Goal: Task Accomplishment & Management: Use online tool/utility

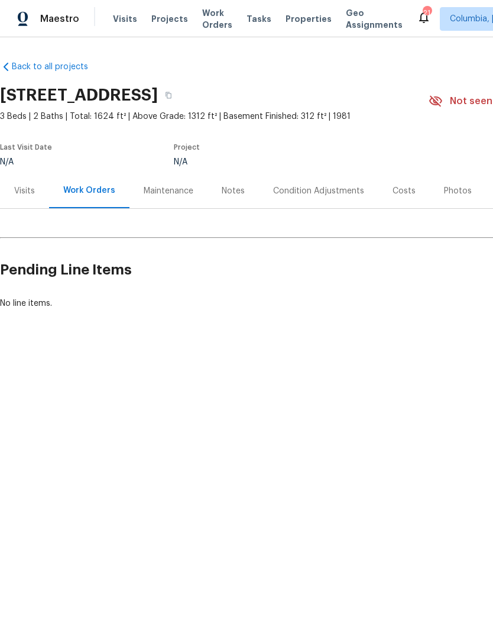
click at [286, 18] on span "Properties" at bounding box center [309, 19] width 46 height 12
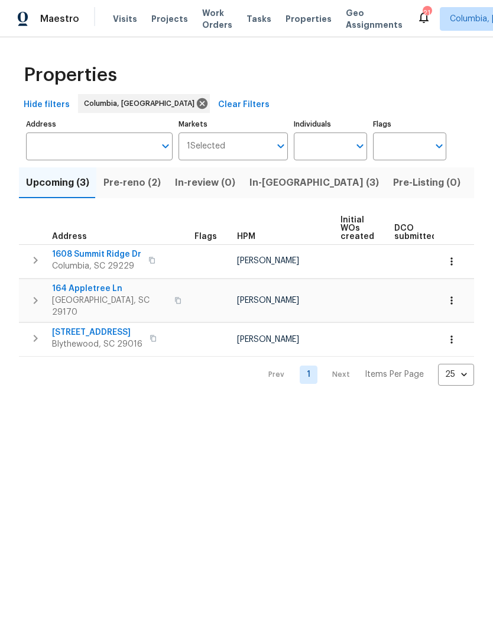
click at [475, 180] on span "Listed (28)" at bounding box center [500, 182] width 51 height 17
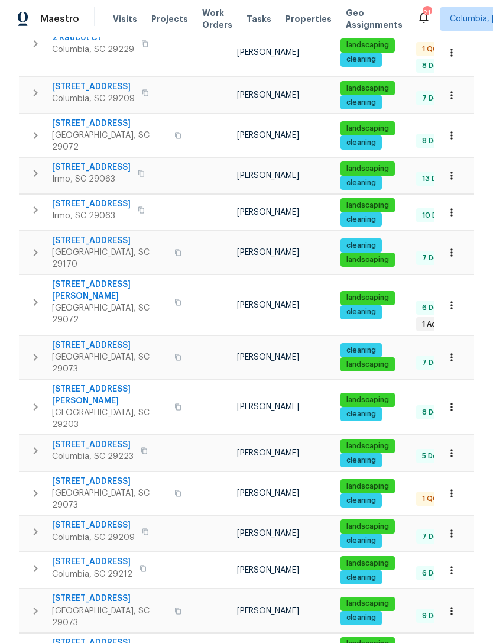
scroll to position [38, 0]
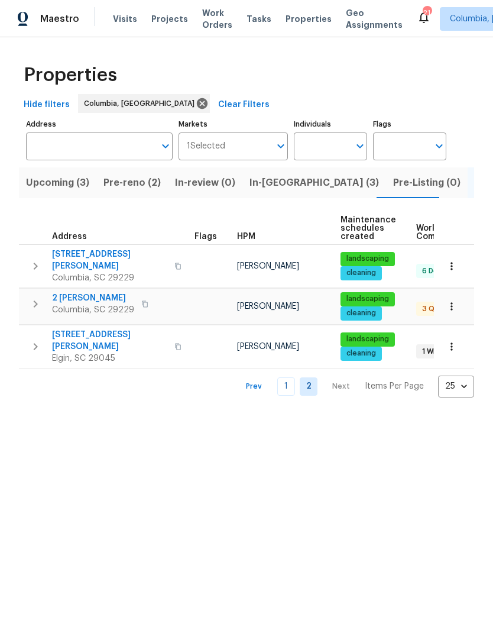
click at [71, 289] on td "2 Alelia Ct Columbia, SC 29229" at bounding box center [104, 304] width 171 height 31
click at [66, 292] on span "2 [PERSON_NAME]" at bounding box center [93, 298] width 82 height 12
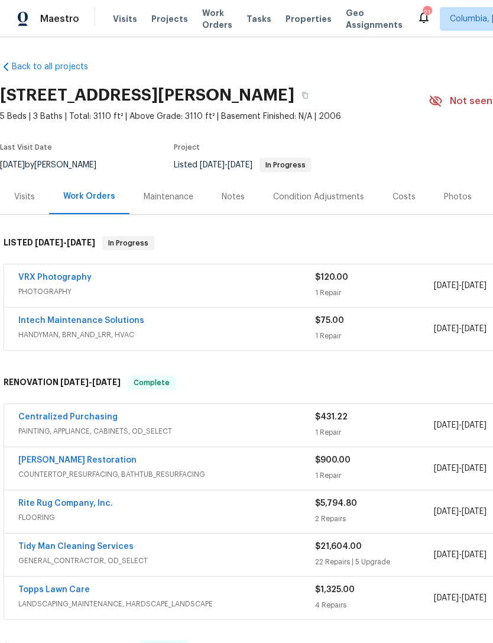
click at [45, 321] on link "Intech Maintenance Solutions" at bounding box center [81, 320] width 126 height 8
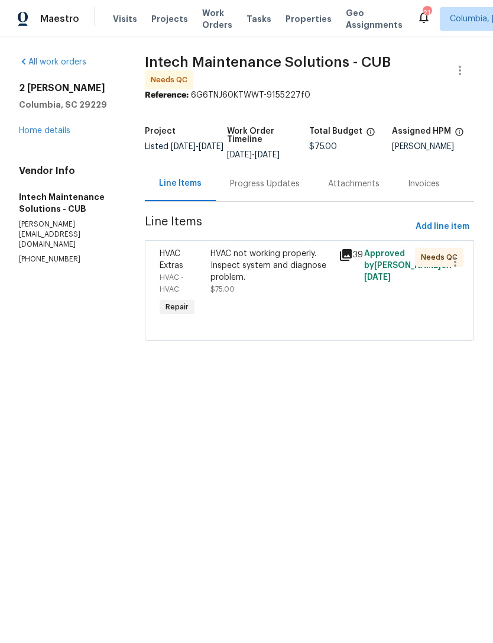
click at [251, 265] on div "HVAC not working properly. Inspect system and diagnose problem." at bounding box center [271, 265] width 121 height 35
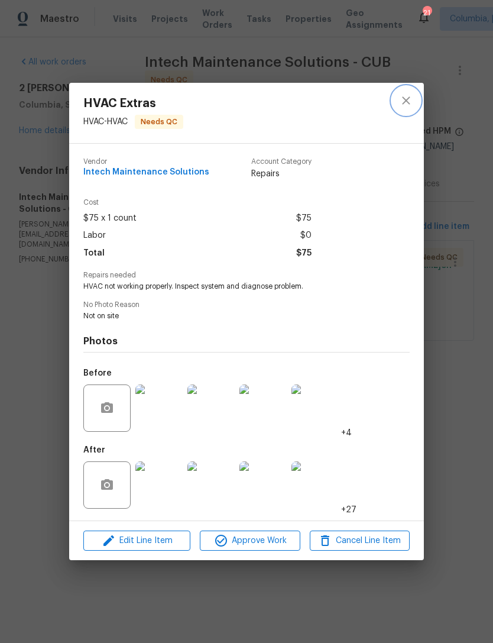
click at [396, 99] on button "close" at bounding box center [406, 100] width 28 height 28
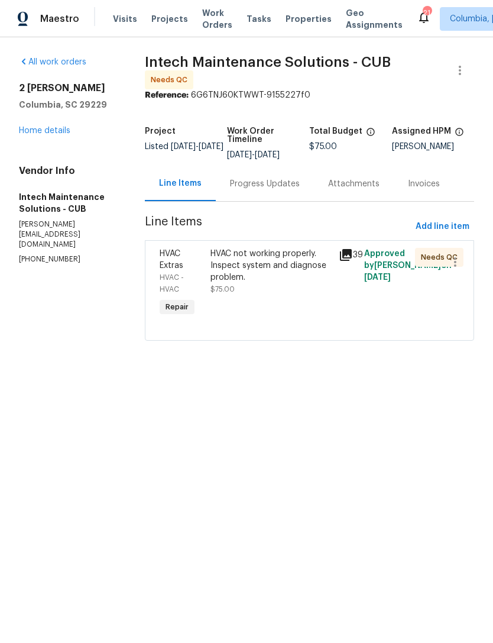
click at [239, 178] on div "Progress Updates" at bounding box center [265, 184] width 70 height 12
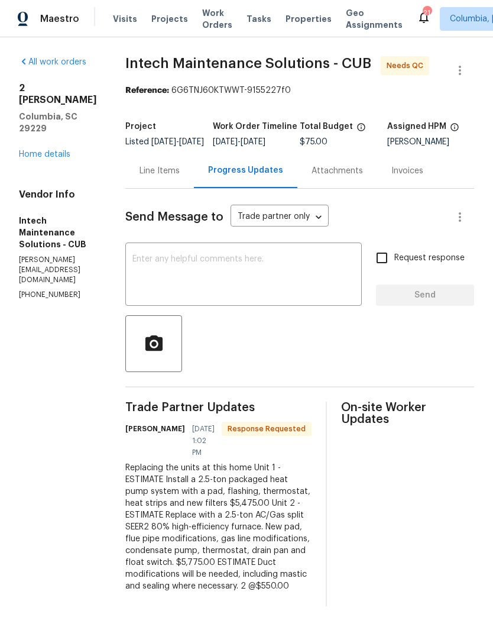
scroll to position [3, 0]
click at [143, 522] on div "Replacing the units at this home Unit 1 - ESTIMATE Install a 2.5-ton packaged h…" at bounding box center [218, 527] width 186 height 130
click at [145, 524] on div "Replacing the units at this home Unit 1 - ESTIMATE Install a 2.5-ton packaged h…" at bounding box center [218, 527] width 186 height 130
click at [151, 545] on div "Replacing the units at this home Unit 1 - ESTIMATE Install a 2.5-ton packaged h…" at bounding box center [218, 527] width 186 height 130
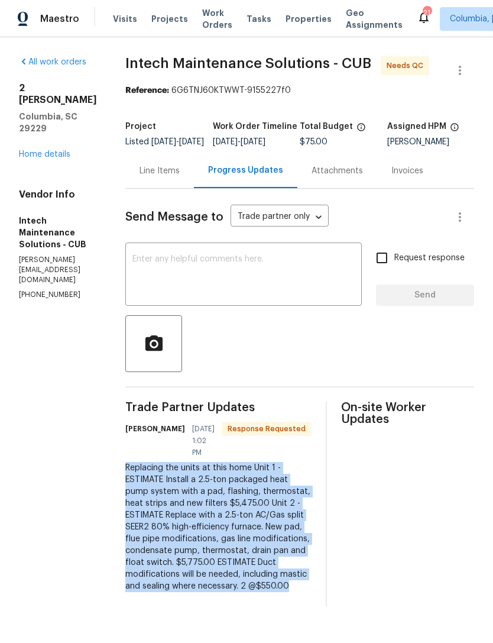
copy div "Replacing the units at this home Unit 1 - ESTIMATE Install a 2.5-ton packaged h…"
click at [144, 177] on div "Line Items" at bounding box center [160, 171] width 40 height 12
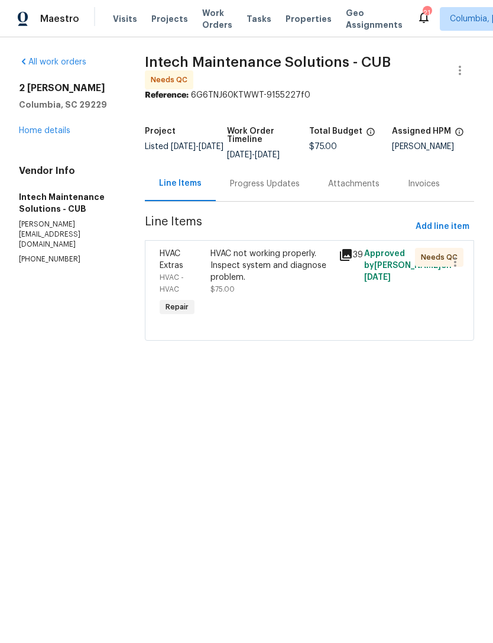
click at [248, 265] on div "HVAC not working properly. Inspect system and diagnose problem." at bounding box center [271, 265] width 121 height 35
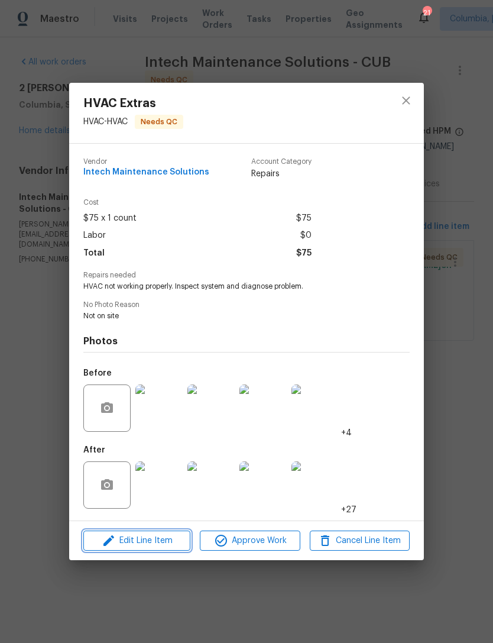
click at [122, 543] on span "Edit Line Item" at bounding box center [137, 540] width 100 height 15
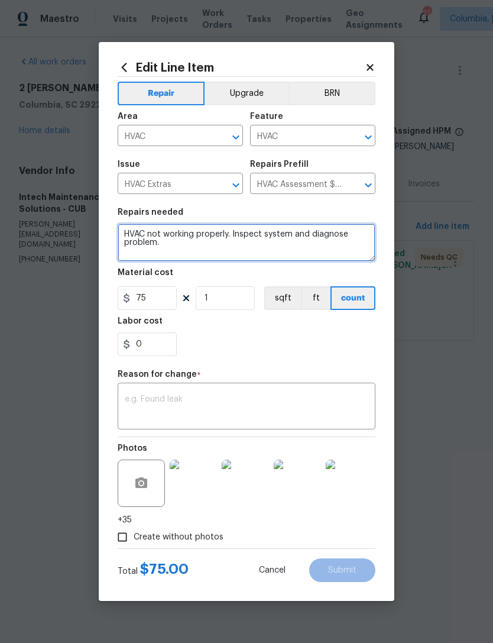
click at [163, 253] on textarea "HVAC not working properly. Inspect system and diagnose problem." at bounding box center [247, 243] width 258 height 38
click at [162, 252] on textarea "HVAC not working properly. Inspect system and diagnose problem." at bounding box center [247, 243] width 258 height 38
type textarea "."
click at [185, 241] on textarea "." at bounding box center [247, 243] width 258 height 38
click at [140, 241] on textarea at bounding box center [247, 243] width 258 height 38
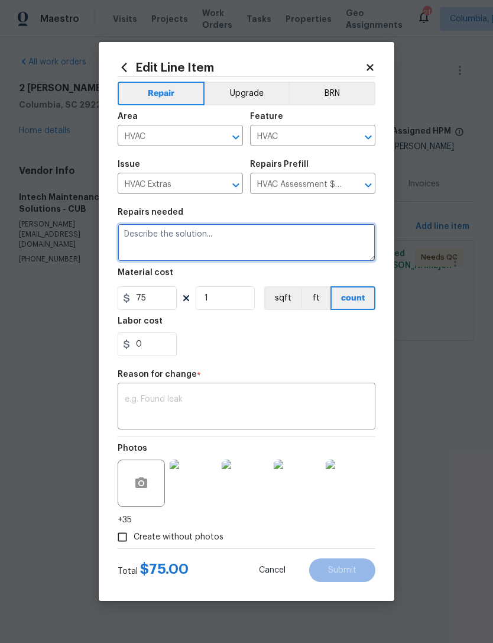
click at [138, 238] on textarea at bounding box center [247, 243] width 258 height 38
click at [147, 238] on textarea at bounding box center [247, 243] width 258 height 38
paste textarea "Replacing the units at this home Unit 1 - ESTIMATE Install a 2.5-ton packaged h…"
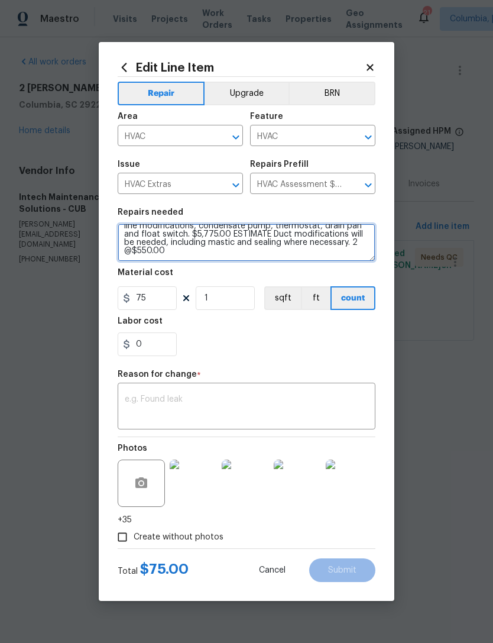
type textarea "Replacing the units at this home Unit 1 - ESTIMATE Install a 2.5-ton packaged h…"
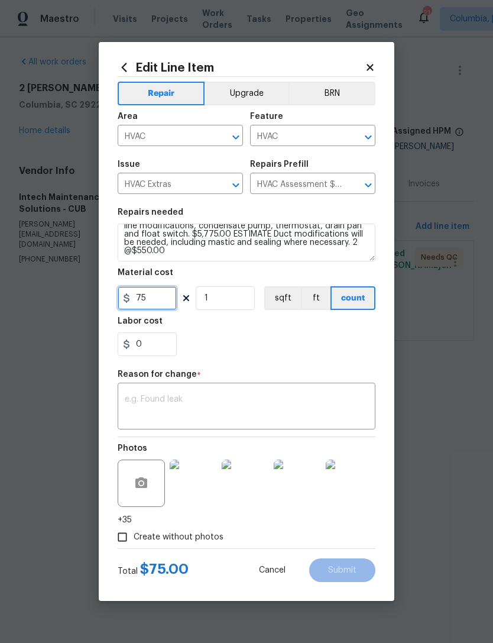
click at [150, 298] on input "75" at bounding box center [147, 298] width 59 height 24
type input "11800"
click at [305, 350] on div "0" at bounding box center [247, 344] width 258 height 24
click at [137, 396] on textarea at bounding box center [247, 407] width 244 height 25
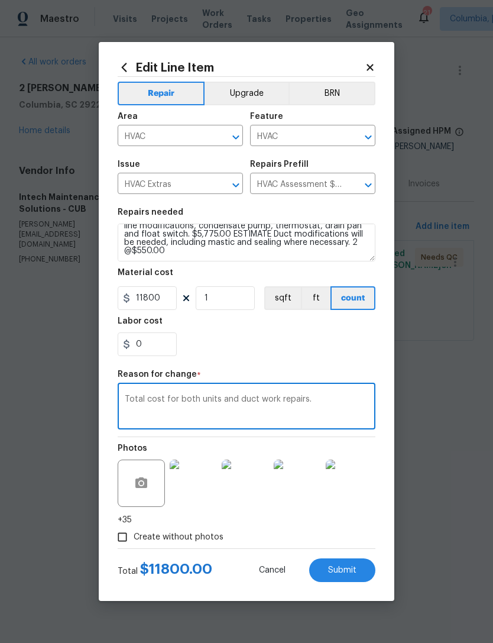
type textarea "Total cost for both units and duct work repairs."
click at [320, 349] on div "0" at bounding box center [247, 344] width 258 height 24
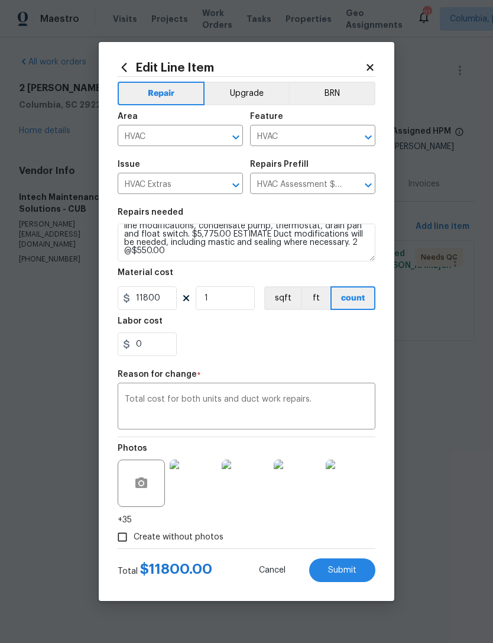
click at [344, 573] on span "Submit" at bounding box center [342, 570] width 28 height 9
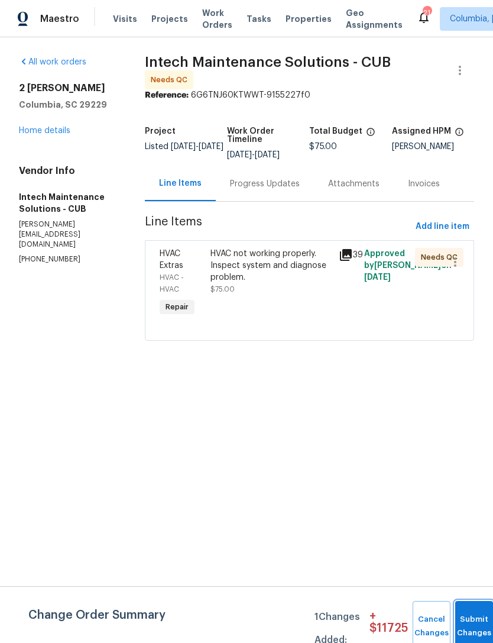
click at [468, 615] on button "Submit Changes" at bounding box center [474, 626] width 38 height 51
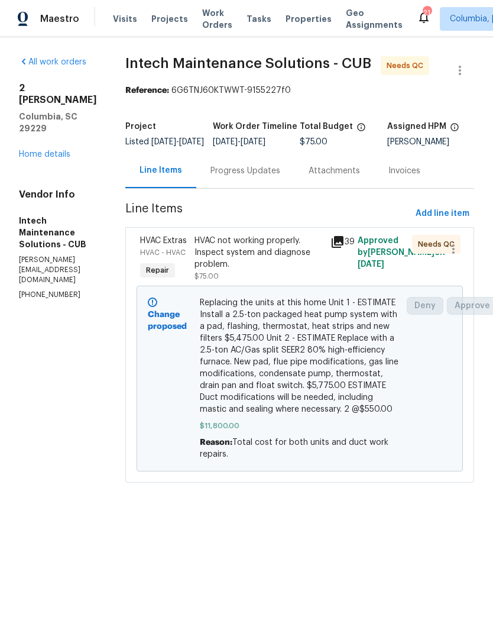
click at [252, 177] on div "Progress Updates" at bounding box center [246, 171] width 70 height 12
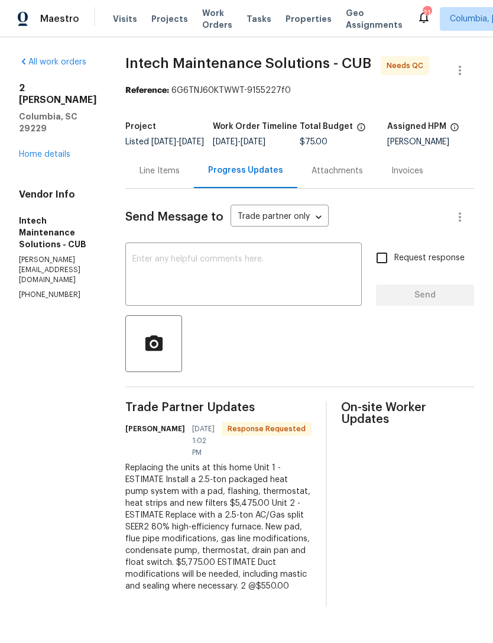
scroll to position [3, 0]
click at [37, 130] on div "[STREET_ADDRESS] Home details" at bounding box center [58, 121] width 78 height 78
click at [143, 176] on div "Line Items" at bounding box center [160, 171] width 40 height 12
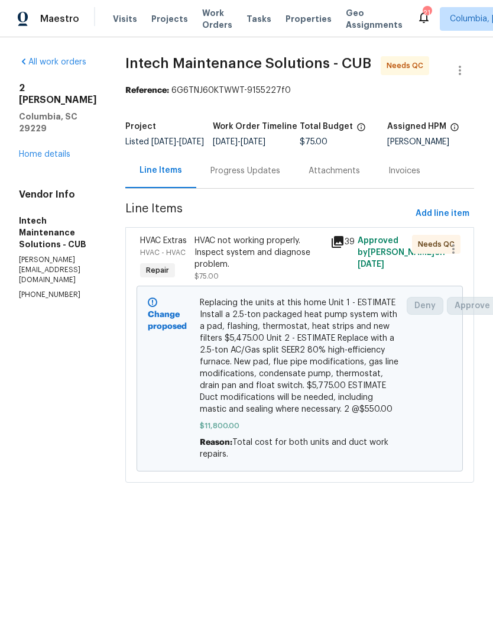
click at [221, 268] on div "HVAC not working properly. Inspect system and diagnose problem." at bounding box center [259, 252] width 129 height 35
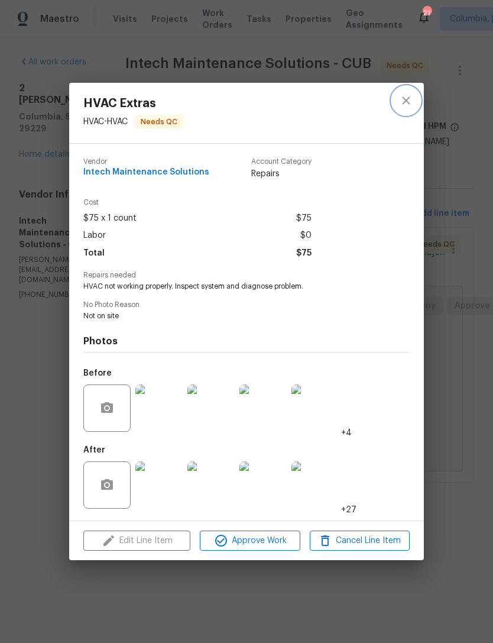
click at [408, 100] on icon "close" at bounding box center [406, 100] width 8 height 8
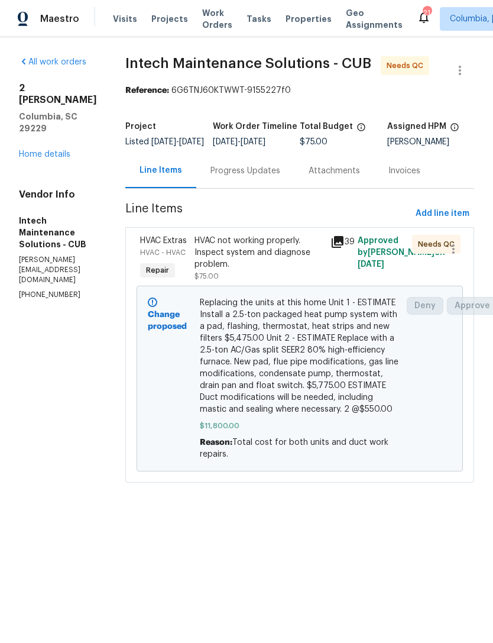
click at [327, 397] on span "Replacing the units at this home Unit 1 - ESTIMATE Install a 2.5-ton packaged h…" at bounding box center [300, 356] width 200 height 118
click at [291, 396] on span "Replacing the units at this home Unit 1 - ESTIMATE Install a 2.5-ton packaged h…" at bounding box center [300, 356] width 200 height 118
click at [239, 387] on span "Replacing the units at this home Unit 1 - ESTIMATE Install a 2.5-ton packaged h…" at bounding box center [300, 356] width 200 height 118
click at [221, 270] on div "HVAC not working properly. Inspect system and diagnose problem." at bounding box center [259, 252] width 129 height 35
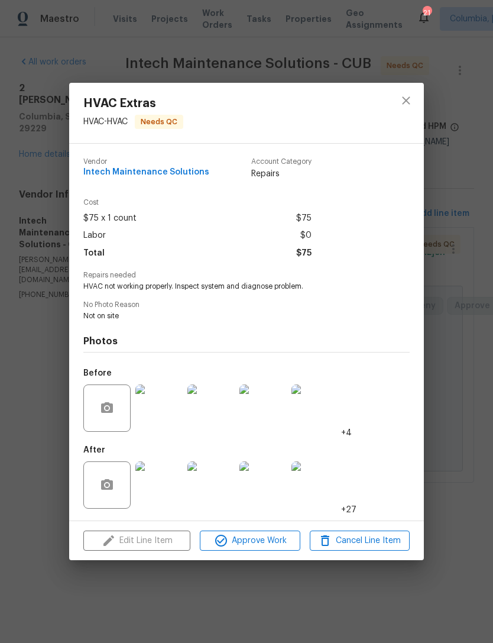
click at [132, 548] on div "Edit Line Item Approve Work Cancel Line Item" at bounding box center [246, 541] width 355 height 40
click at [409, 93] on icon "close" at bounding box center [406, 100] width 14 height 14
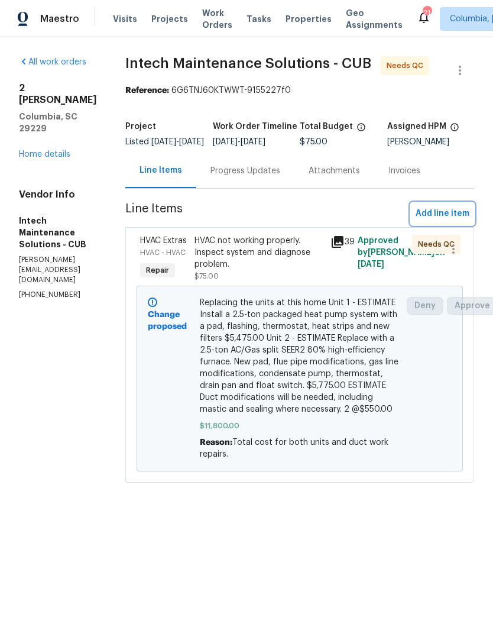
click at [450, 218] on span "Add line item" at bounding box center [443, 213] width 54 height 15
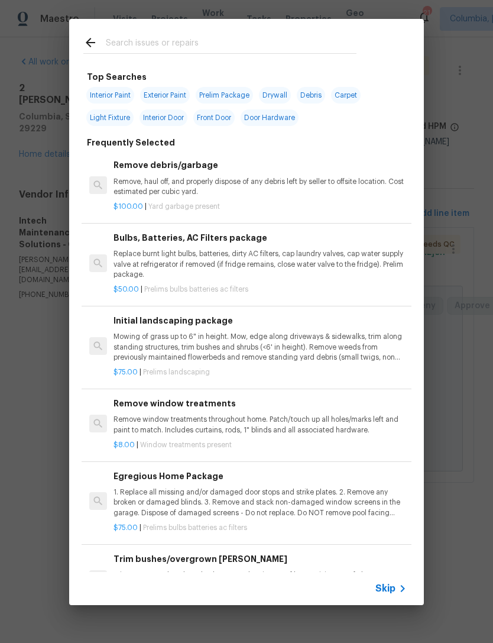
click at [124, 47] on input "text" at bounding box center [231, 44] width 251 height 18
click at [84, 44] on icon at bounding box center [90, 42] width 14 height 14
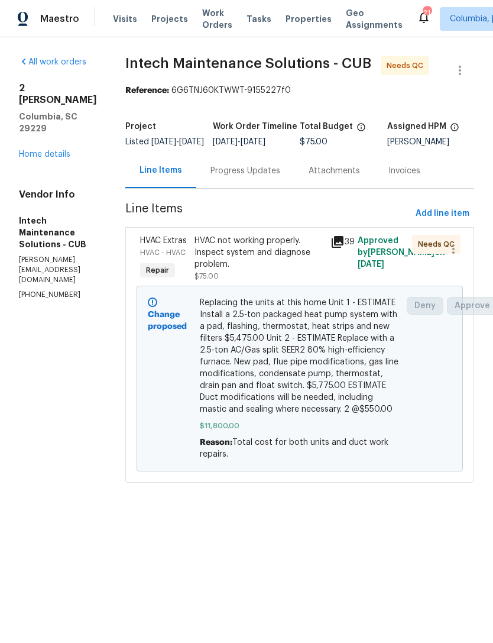
click at [238, 264] on div "HVAC not working properly. Inspect system and diagnose problem." at bounding box center [259, 252] width 129 height 35
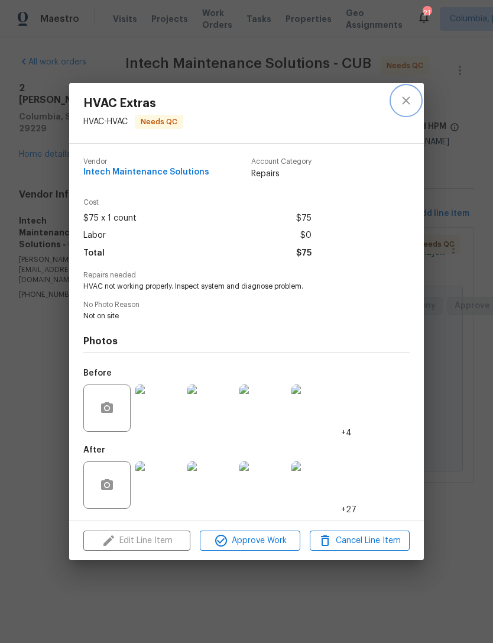
click at [409, 99] on icon "close" at bounding box center [406, 100] width 14 height 14
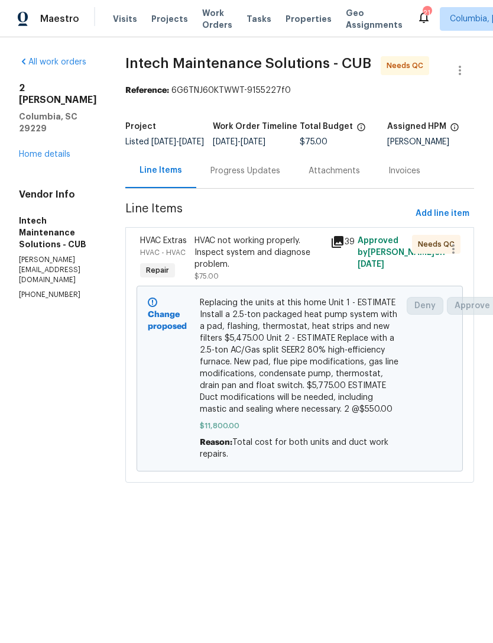
click at [229, 279] on div "HVAC not working properly. Inspect system and diagnose problem. $75.00" at bounding box center [259, 258] width 129 height 47
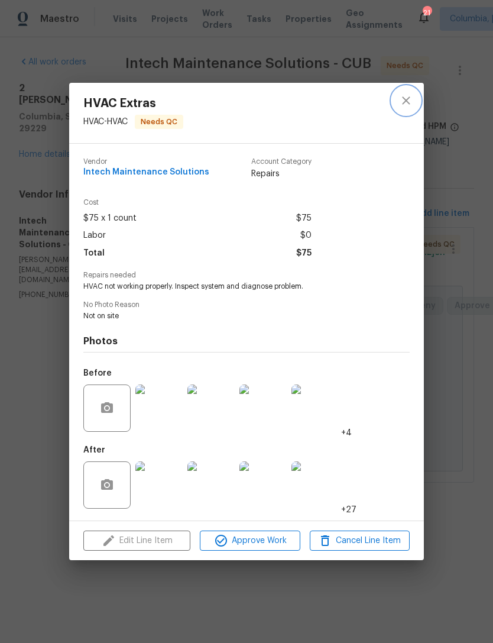
click at [406, 103] on icon "close" at bounding box center [406, 100] width 14 height 14
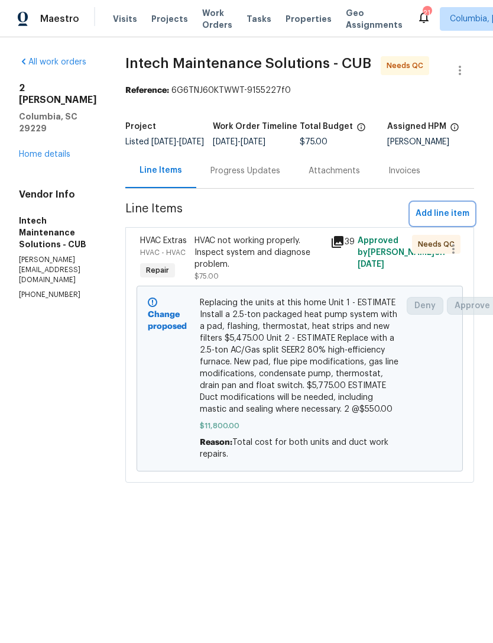
click at [449, 216] on span "Add line item" at bounding box center [443, 213] width 54 height 15
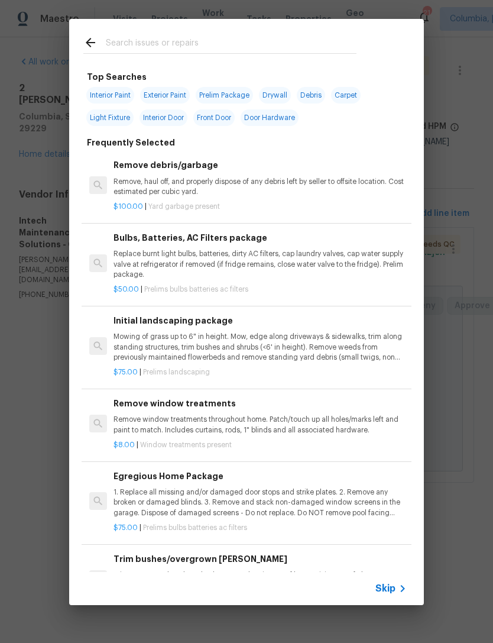
click at [87, 40] on icon at bounding box center [90, 42] width 14 height 14
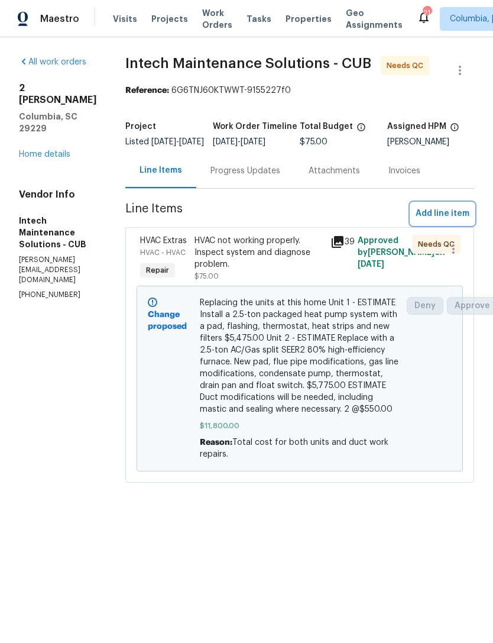
click at [455, 221] on span "Add line item" at bounding box center [443, 213] width 54 height 15
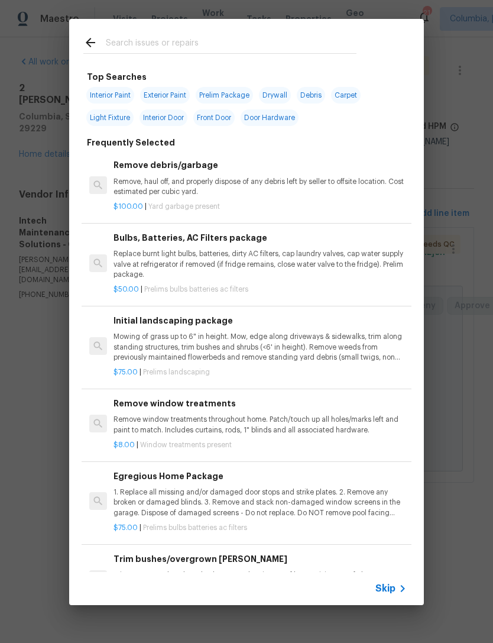
click at [125, 48] on input "text" at bounding box center [231, 44] width 251 height 18
type input "Duct"
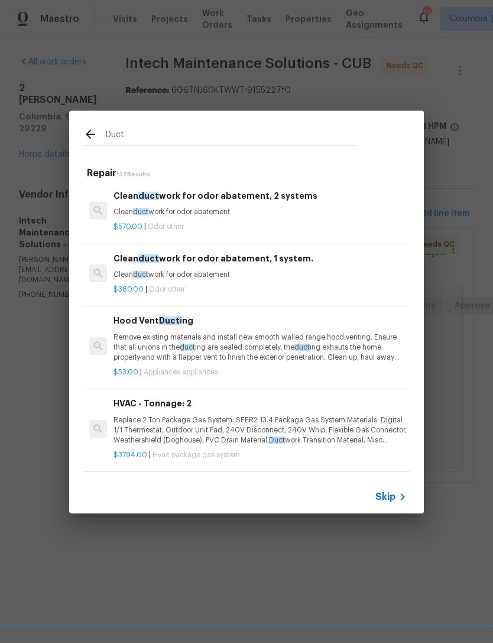
click at [145, 347] on p "Remove existing materials and install new smooth walled range hood venting. Ens…" at bounding box center [260, 347] width 293 height 30
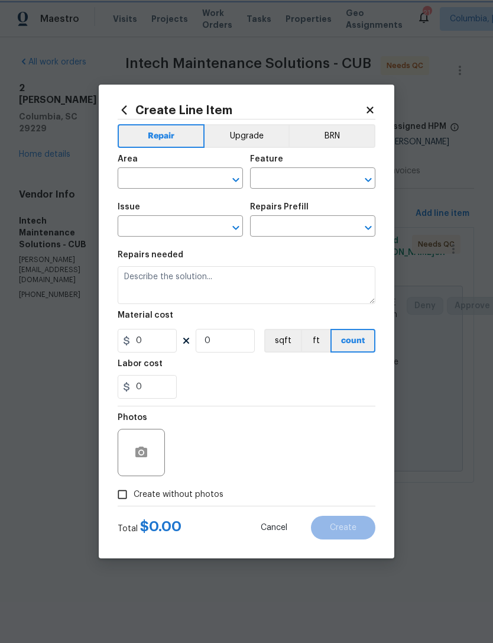
type input "Appliances"
type input "Hood Vent Ducting $53.00"
type textarea "Remove existing materials and install new smooth walled range hood venting. Ens…"
type input "53"
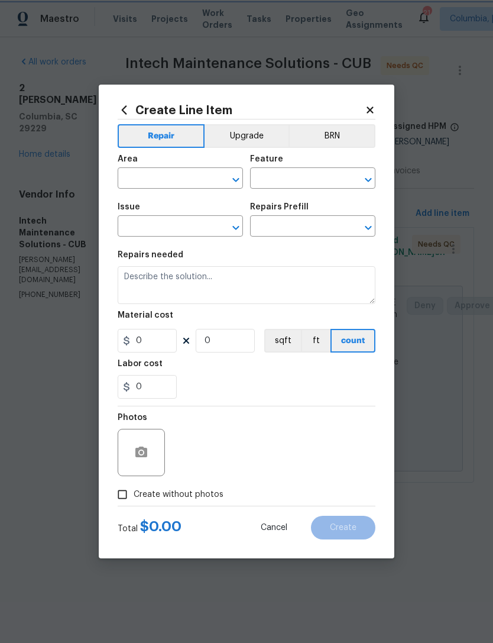
type input "1"
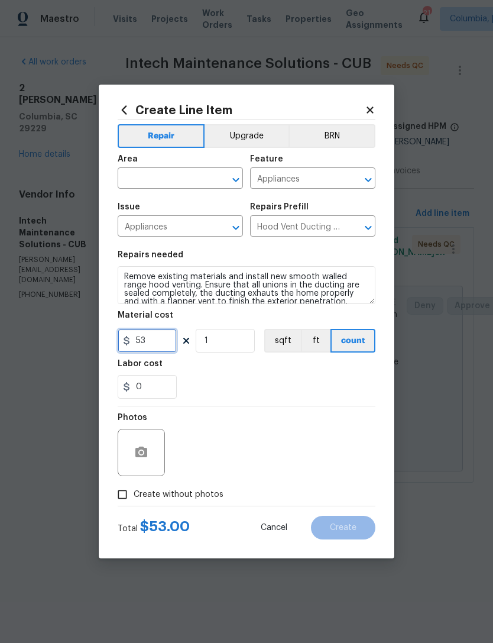
click at [144, 347] on input "53" at bounding box center [147, 341] width 59 height 24
type input "550"
click at [206, 384] on div "0" at bounding box center [247, 387] width 258 height 24
click at [132, 173] on input "text" at bounding box center [164, 179] width 92 height 18
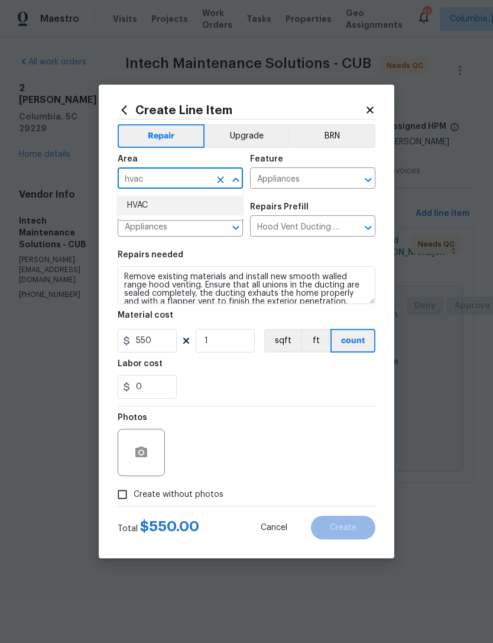
click at [138, 208] on li "HVAC" at bounding box center [180, 206] width 125 height 20
type input "HVAC"
click at [323, 178] on input "Appliances" at bounding box center [296, 179] width 92 height 18
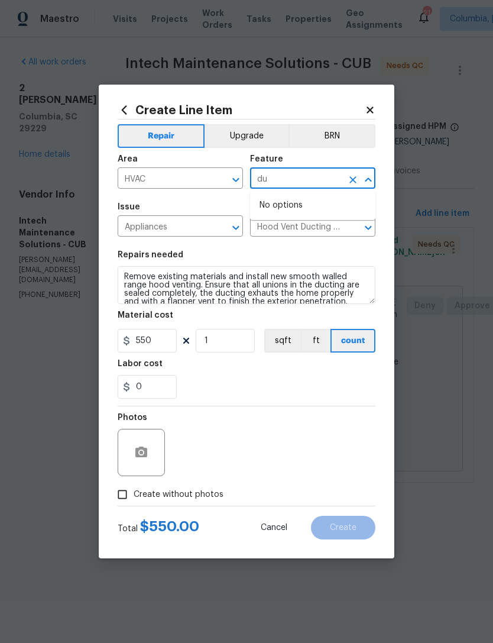
type input "d"
click at [304, 243] on li "HVAC" at bounding box center [312, 234] width 125 height 20
type input "HVAC"
click at [140, 223] on input "Appliances" at bounding box center [164, 227] width 92 height 18
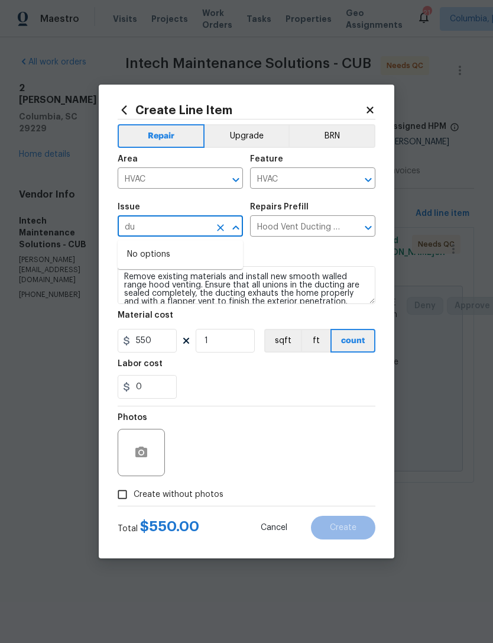
type input "d"
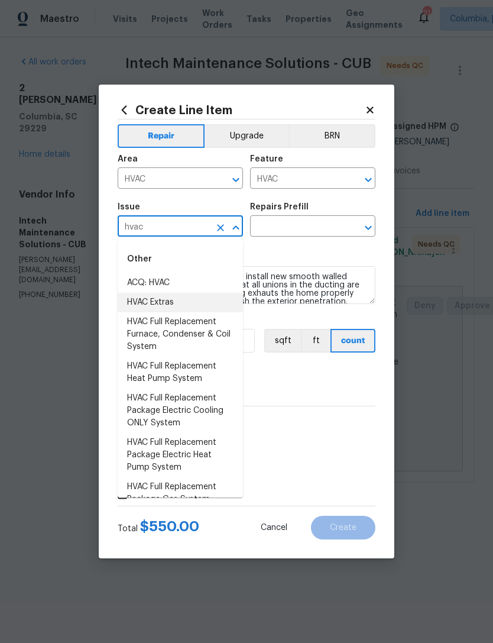
click at [134, 303] on li "HVAC Extras" at bounding box center [180, 303] width 125 height 20
type input "HVAC Extras"
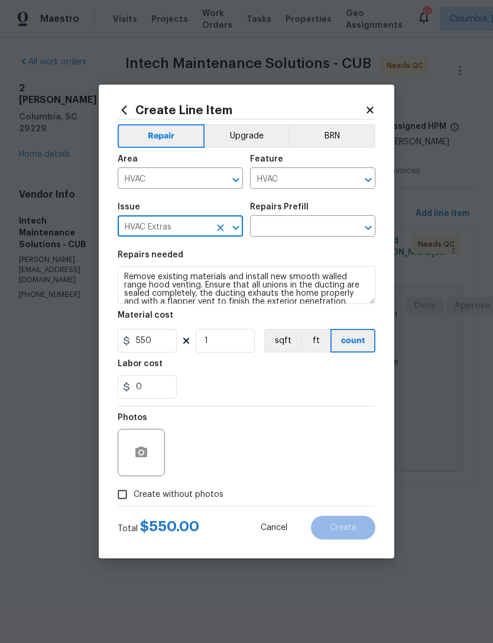
click at [312, 228] on input "text" at bounding box center [296, 227] width 92 height 18
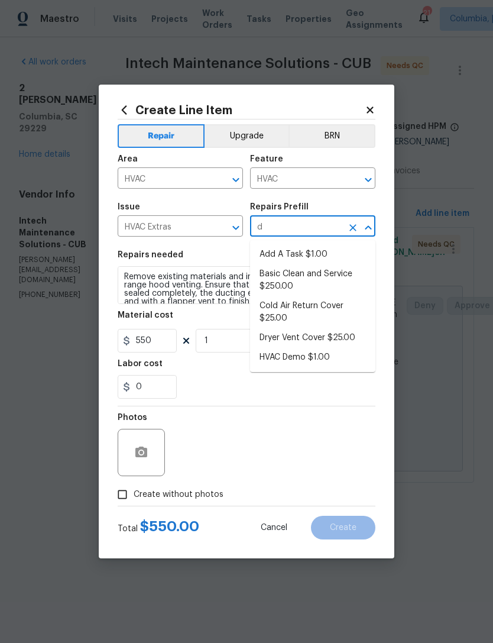
click at [276, 255] on li "Add A Task $1.00" at bounding box center [312, 255] width 125 height 20
type input "Add A Task $1.00"
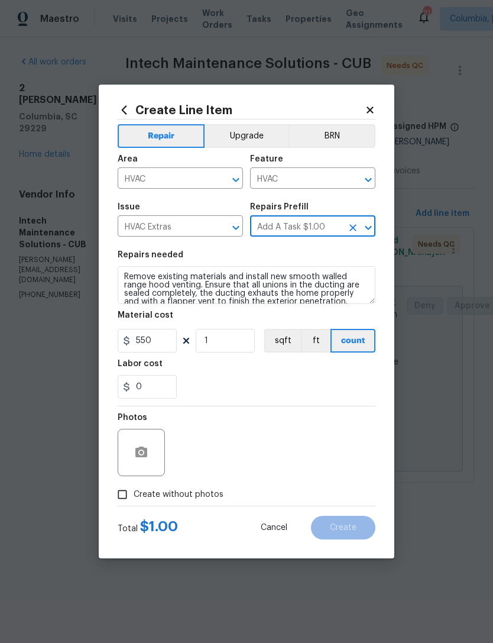
type textarea "HPM to detail"
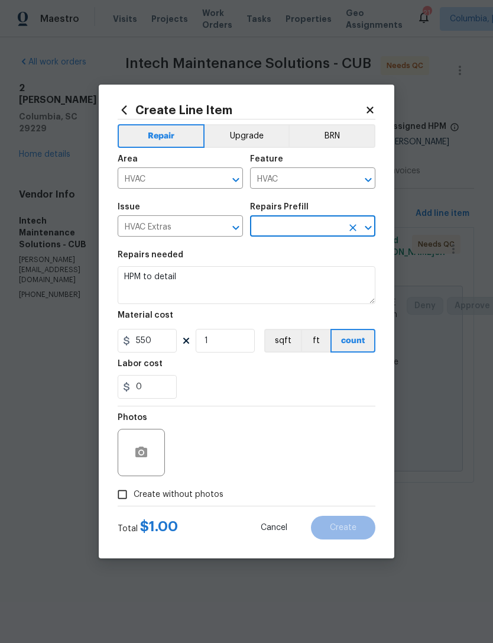
type input "Add A Task $1.00"
type input "1"
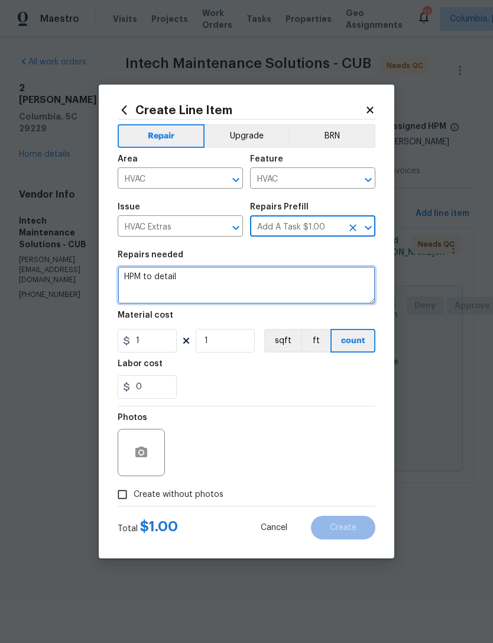
click at [138, 282] on textarea "HPM to detail" at bounding box center [247, 285] width 258 height 38
click at [137, 281] on textarea "HPM to detail" at bounding box center [247, 285] width 258 height 38
click at [129, 279] on textarea "HPM to detail" at bounding box center [247, 285] width 258 height 38
click at [143, 277] on textarea "HPM to detail" at bounding box center [247, 285] width 258 height 38
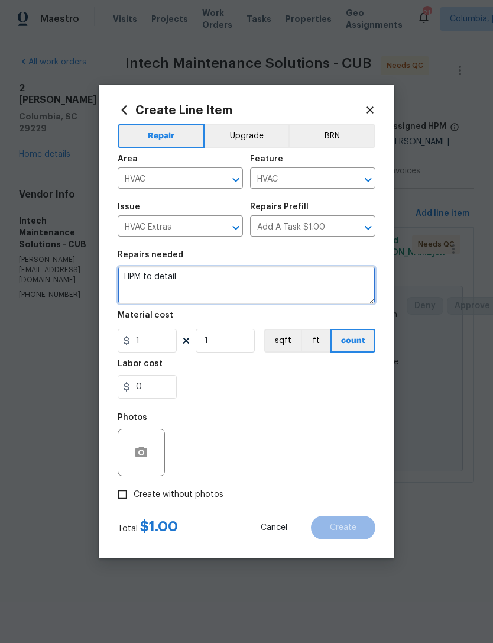
click at [135, 272] on textarea "HPM to detail" at bounding box center [247, 285] width 258 height 38
click at [135, 271] on textarea "HPM to detail" at bounding box center [247, 285] width 258 height 38
type textarea "$550 for ductwork to the 2nd unit."
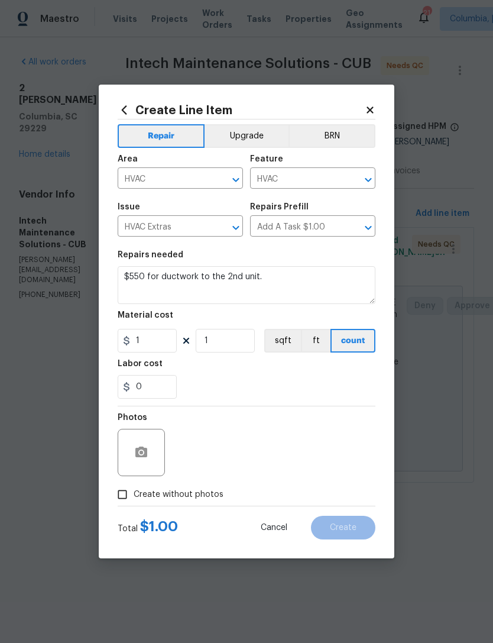
click at [297, 401] on section "Repairs needed $550 for ductwork to the 2nd unit. Material cost 1 1 sqft ft cou…" at bounding box center [247, 325] width 258 height 162
click at [148, 347] on input "1" at bounding box center [147, 341] width 59 height 24
type input "550"
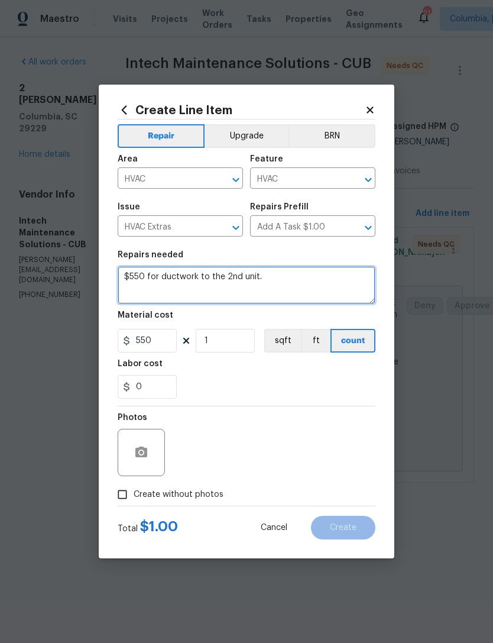
click at [274, 270] on textarea "$550 for ductwork to the 2nd unit." at bounding box center [247, 285] width 258 height 38
click at [280, 284] on textarea "$550 for ductwork to the 2nd unit." at bounding box center [247, 285] width 258 height 38
type textarea "$550 for ductwork to the 2nd unit. This cost wasn’t accounted in the original b…"
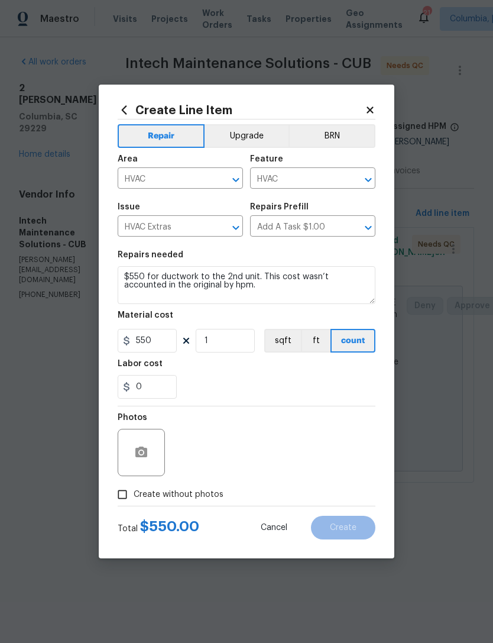
click at [301, 388] on div "0" at bounding box center [247, 387] width 258 height 24
click at [116, 499] on input "Create without photos" at bounding box center [122, 494] width 22 height 22
checkbox input "true"
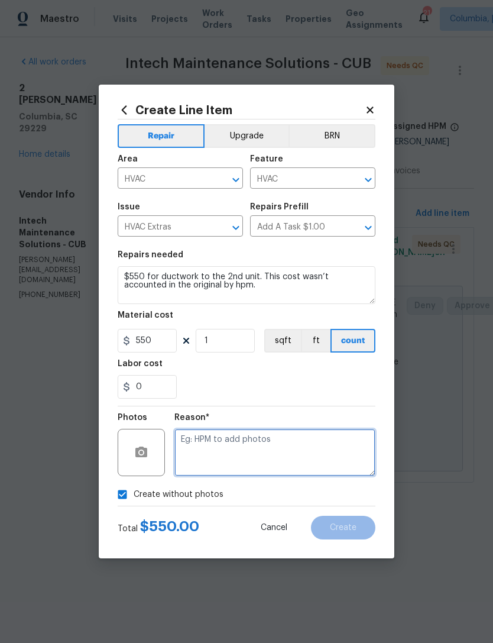
click at [271, 450] on textarea at bounding box center [274, 452] width 201 height 47
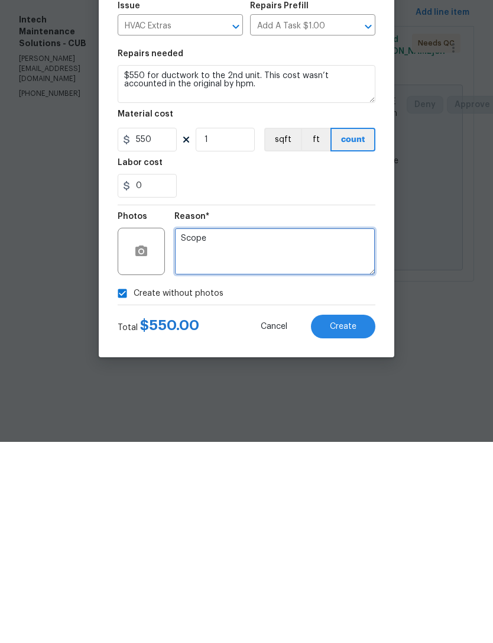
type textarea "Scope"
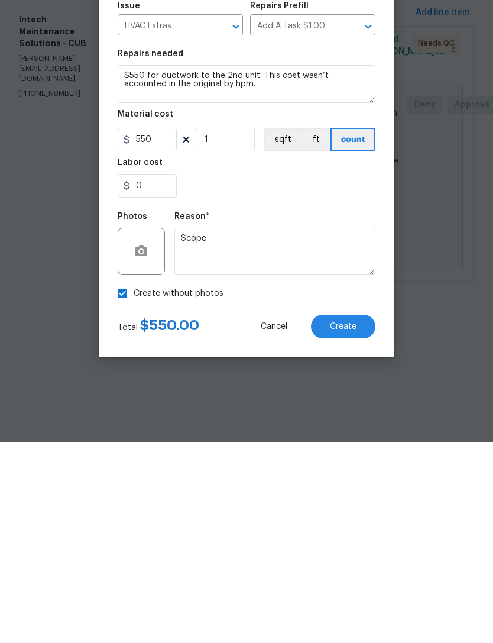
click at [347, 523] on span "Create" at bounding box center [343, 527] width 27 height 9
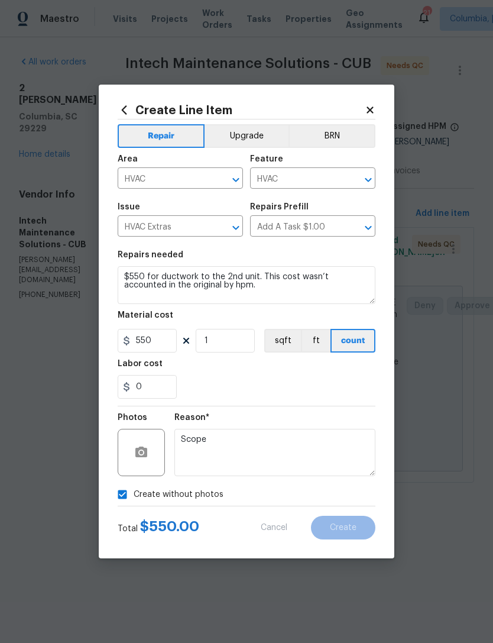
type input "0"
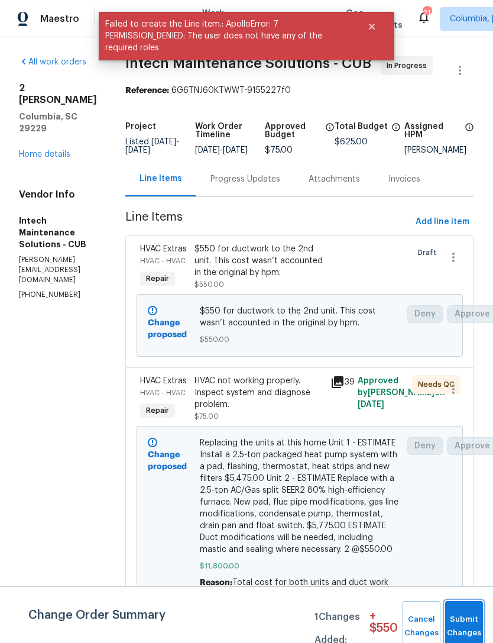
click at [455, 637] on span "Submit Changes" at bounding box center [464, 626] width 26 height 27
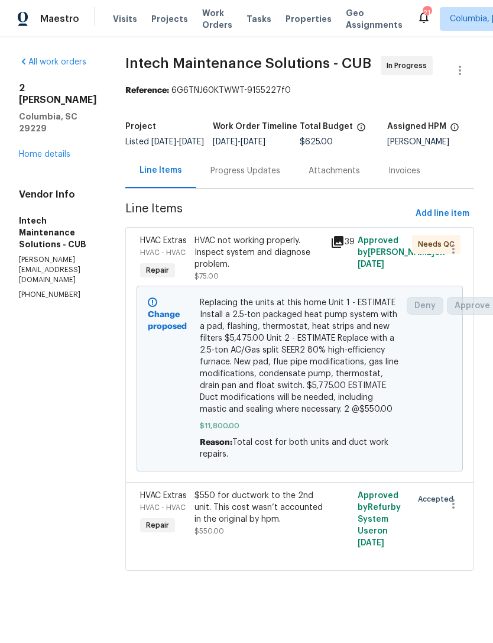
click at [238, 270] on div "HVAC not working properly. Inspect system and diagnose problem." at bounding box center [259, 252] width 129 height 35
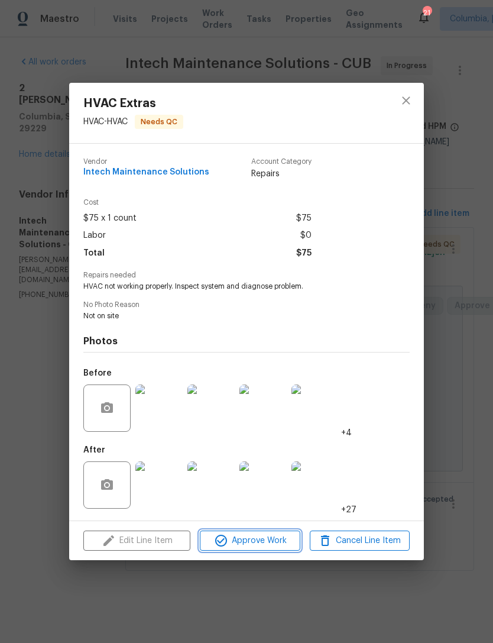
click at [229, 546] on span "Approve Work" at bounding box center [249, 540] width 93 height 15
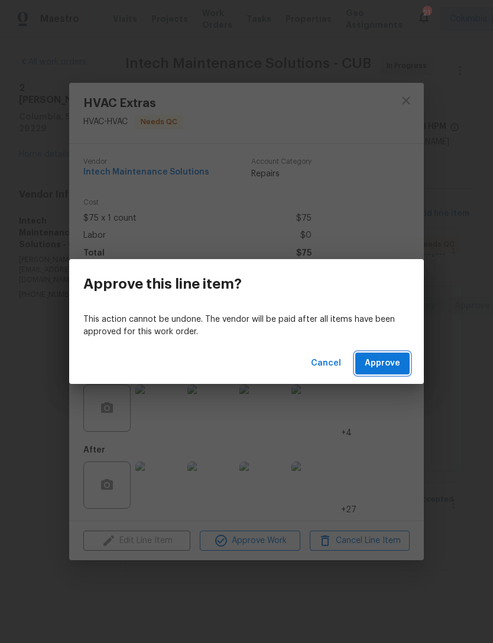
click at [380, 365] on span "Approve" at bounding box center [382, 363] width 35 height 15
